Goal: Communication & Community: Answer question/provide support

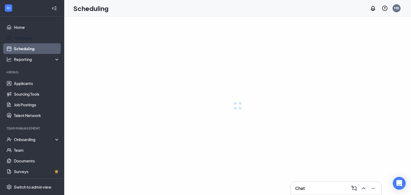
click at [23, 28] on link "Home" at bounding box center [37, 27] width 46 height 11
click at [296, 190] on h3 "Chat" at bounding box center [300, 188] width 10 height 6
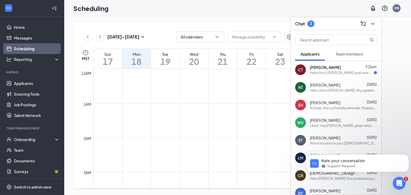
scroll to position [263, 0]
click at [346, 56] on div "Team members" at bounding box center [349, 53] width 28 height 5
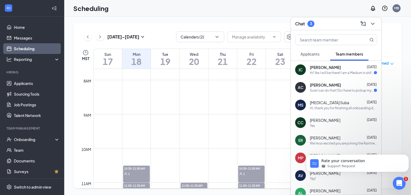
click at [326, 91] on div "Sure I can do that! Do I have to pickup my uniform before that day or will I ge…" at bounding box center [342, 90] width 64 height 5
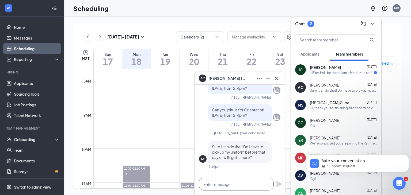
click at [228, 188] on textarea at bounding box center [236, 184] width 75 height 13
type textarea "i"
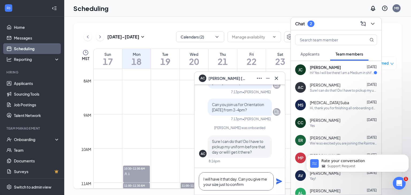
type textarea "I will have it that day. Can you give me your size just to confirm"
click at [280, 182] on icon "Plane" at bounding box center [279, 181] width 6 height 6
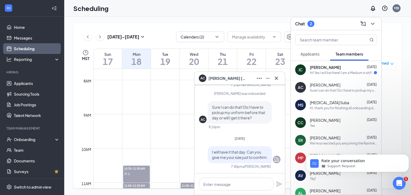
click at [322, 66] on span "[PERSON_NAME]" at bounding box center [325, 67] width 31 height 5
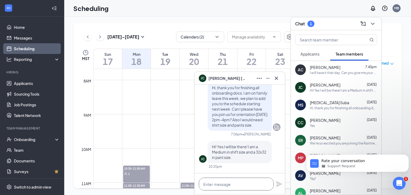
click at [231, 190] on textarea at bounding box center [236, 184] width 75 height 13
type textarea "Perfect, thank you! See you then!"
click at [280, 184] on icon "Plane" at bounding box center [279, 184] width 6 height 6
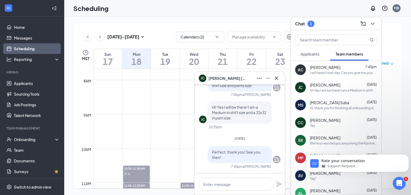
click at [320, 96] on div "MS [PERSON_NAME] Suba [DATE] Hi, thank you for finishing all onboarding docs. I…" at bounding box center [336, 105] width 90 height 18
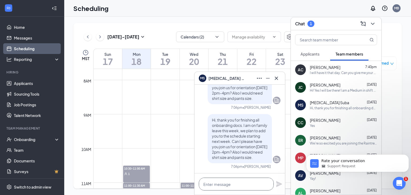
click at [210, 189] on textarea at bounding box center [236, 184] width 75 height 13
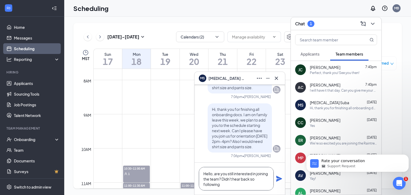
scroll to position [0, 0]
type textarea "Hello, are you still interested in joining the team? Didn't hear back so follow…"
click at [279, 176] on icon "Plane" at bounding box center [279, 179] width 6 height 6
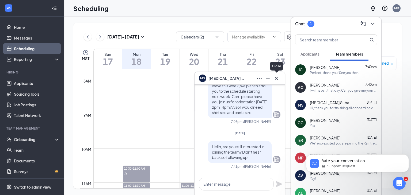
scroll to position [0, 0]
click at [304, 54] on span "Applicants" at bounding box center [309, 54] width 19 height 5
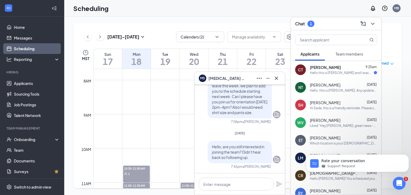
click at [329, 75] on div "CT [PERSON_NAME] 9:25am Hello this is [PERSON_NAME] and I was wondering when ca…" at bounding box center [336, 70] width 90 height 18
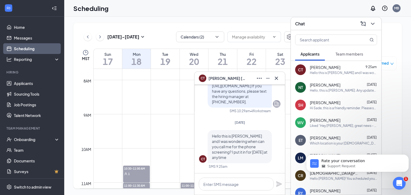
click at [341, 26] on div "Chat" at bounding box center [336, 24] width 82 height 8
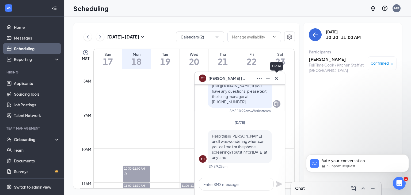
click at [278, 78] on icon "Cross" at bounding box center [276, 78] width 6 height 6
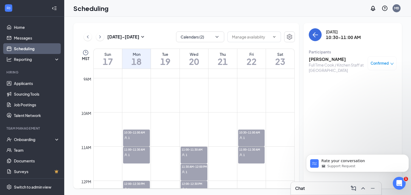
scroll to position [302, 0]
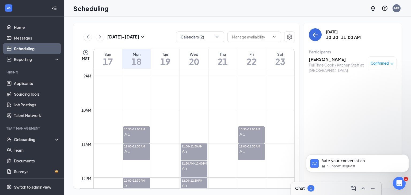
click at [307, 184] on div "Chat 1" at bounding box center [336, 188] width 82 height 9
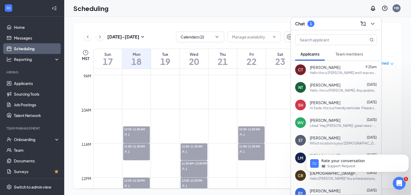
click at [347, 49] on button "Team members" at bounding box center [349, 53] width 38 height 13
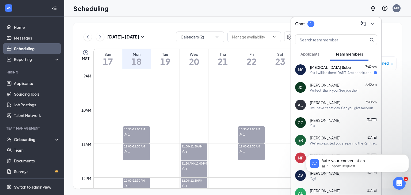
click at [328, 74] on div "Yes. I will be there [DATE]. Are the shirts and pants unisex?" at bounding box center [342, 73] width 64 height 5
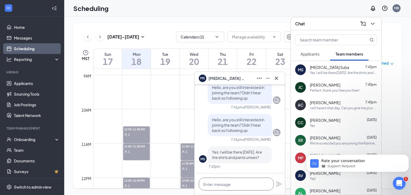
click at [209, 185] on textarea at bounding box center [236, 184] width 75 height 13
type textarea "N"
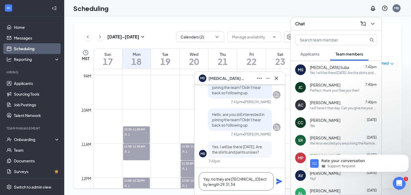
type textarea "Yay, no they are [TECHNICAL_ID] ect by length 29,31,34"
click at [280, 184] on icon "Plane" at bounding box center [279, 181] width 6 height 6
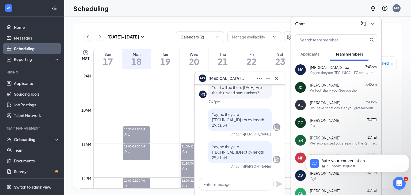
click at [308, 25] on div "Chat" at bounding box center [336, 24] width 82 height 8
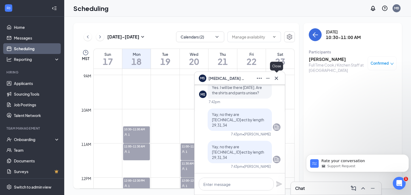
click at [276, 78] on icon "Cross" at bounding box center [275, 77] width 3 height 3
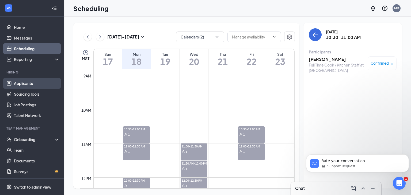
click at [41, 84] on link "Applicants" at bounding box center [37, 83] width 46 height 11
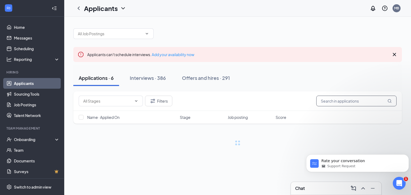
click at [353, 102] on input "text" at bounding box center [356, 101] width 80 height 11
type input "m"
type input "veid"
click at [307, 188] on div "2" at bounding box center [310, 188] width 7 height 6
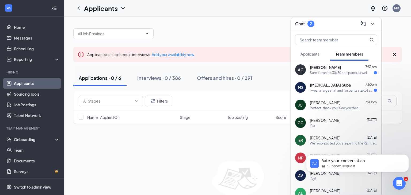
click at [344, 87] on div "[MEDICAL_DATA] Suba 7:50pm" at bounding box center [343, 84] width 67 height 5
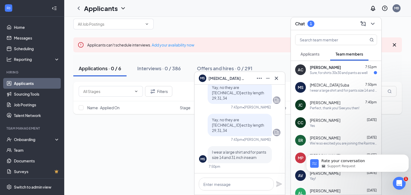
scroll to position [10, 0]
click at [327, 103] on span "[PERSON_NAME]" at bounding box center [325, 102] width 30 height 5
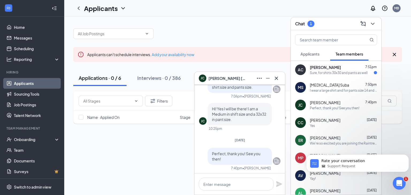
scroll to position [-33, 0]
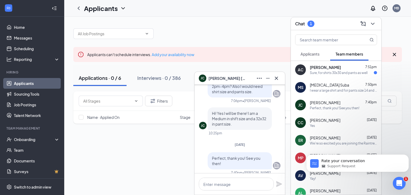
click at [327, 73] on div "Sure, for shirts 30x30 and pants as well" at bounding box center [339, 73] width 58 height 5
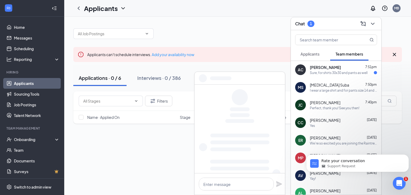
scroll to position [0, 0]
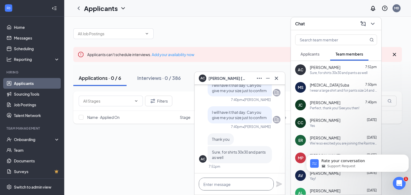
click at [211, 187] on textarea at bounding box center [236, 184] width 75 height 13
type textarea "P"
type textarea "Thank you, see you [DATE]."
click at [277, 185] on icon "Plane" at bounding box center [279, 184] width 6 height 6
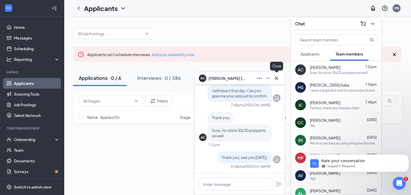
click at [278, 78] on icon "Cross" at bounding box center [276, 78] width 6 height 6
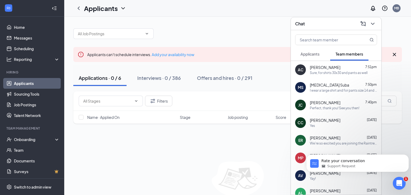
click at [314, 25] on div "Chat" at bounding box center [336, 24] width 82 height 8
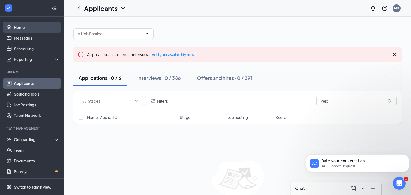
click at [14, 29] on link "Home" at bounding box center [37, 27] width 46 height 11
